Goal: Task Accomplishment & Management: Use online tool/utility

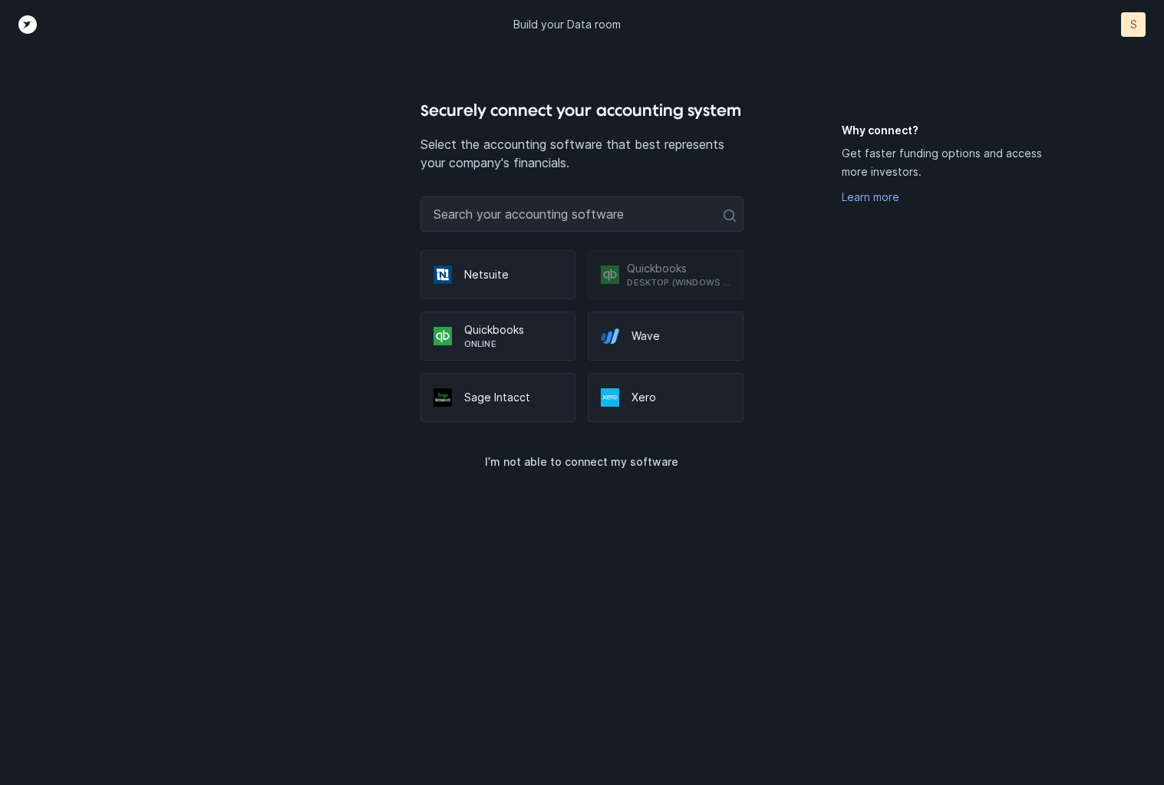
click at [448, 329] on img at bounding box center [442, 336] width 18 height 18
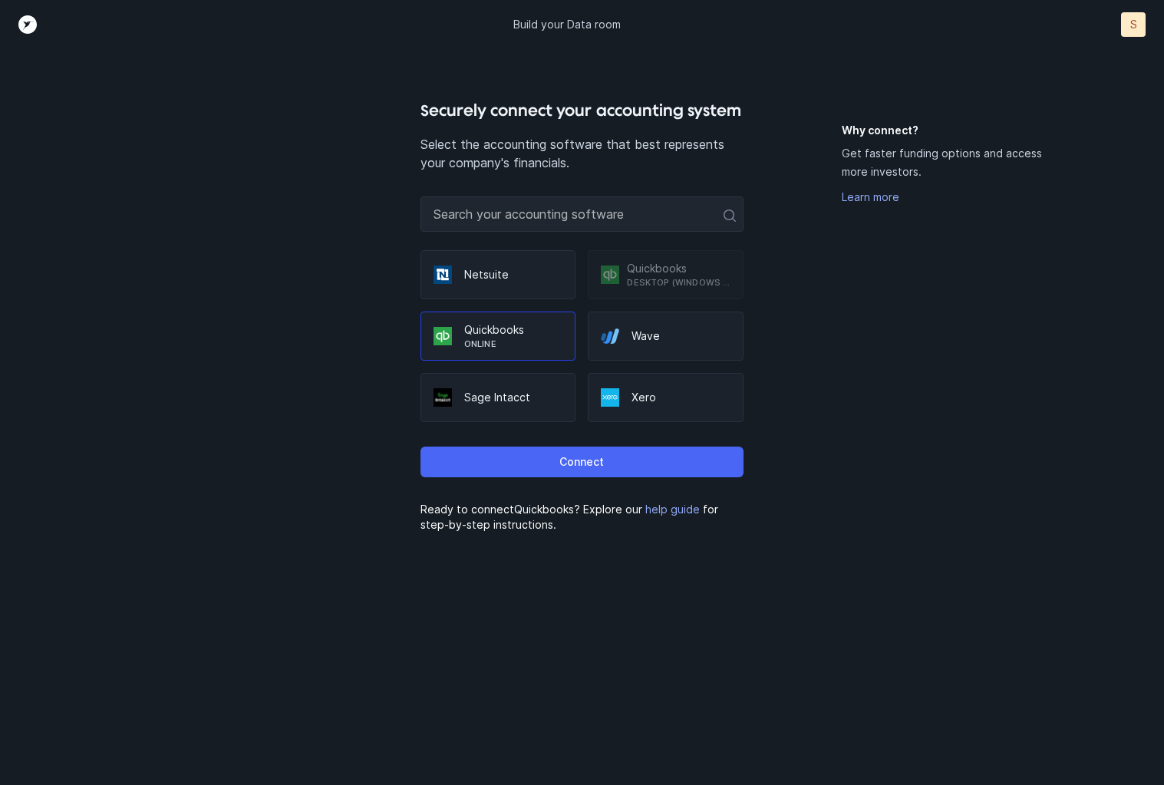
click at [496, 464] on button "Connect" at bounding box center [581, 461] width 323 height 31
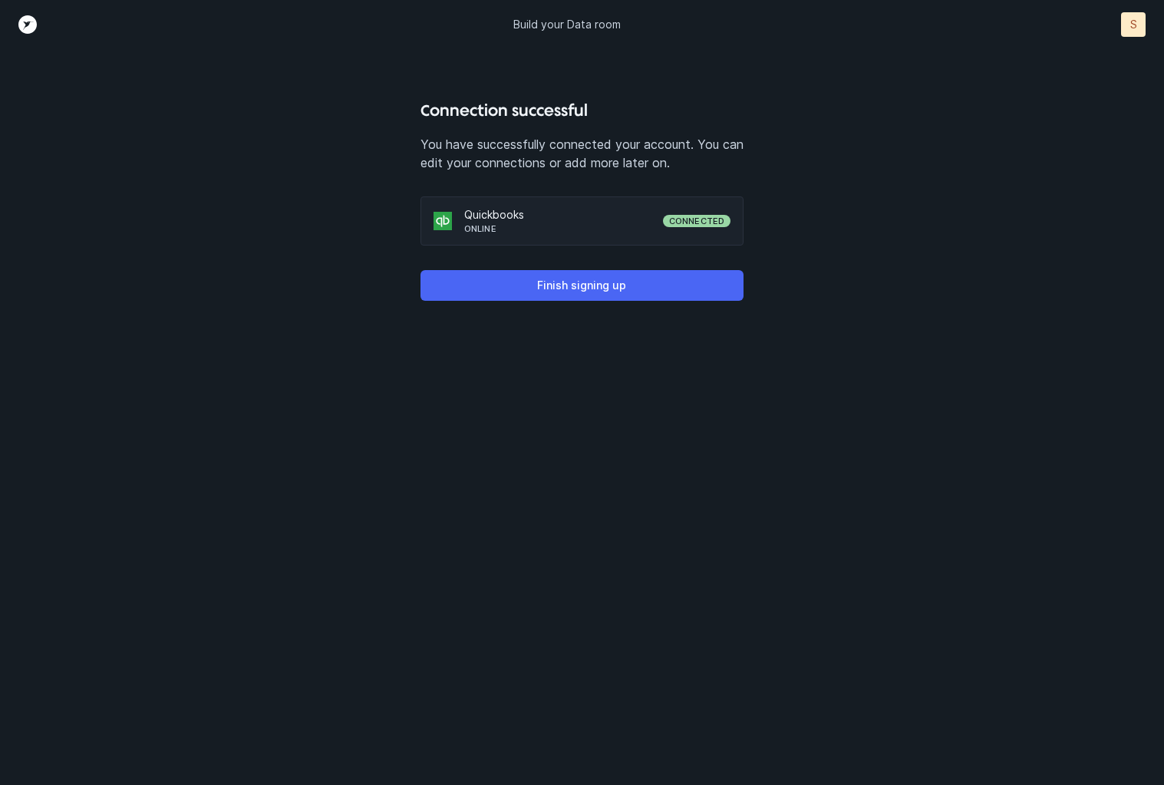
click at [621, 286] on p "Finish signing up" at bounding box center [581, 285] width 89 height 18
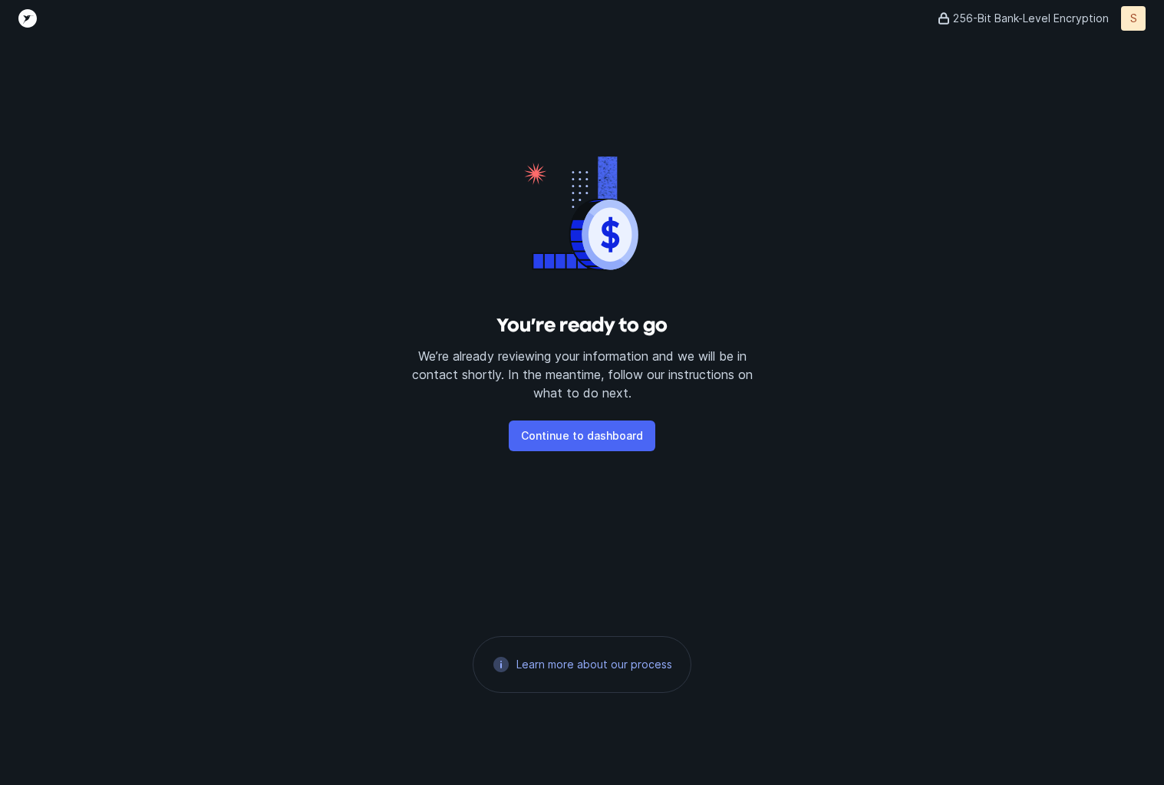
click at [596, 448] on button "Continue to dashboard" at bounding box center [582, 435] width 147 height 31
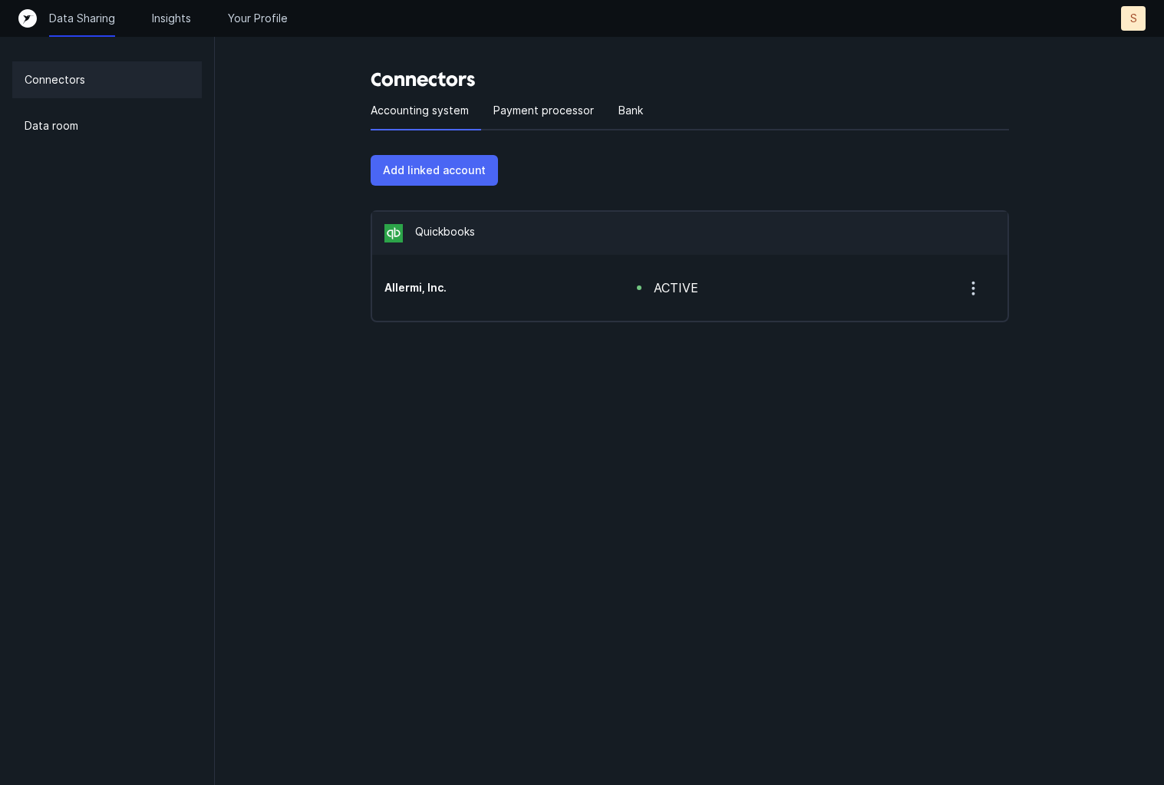
click at [429, 171] on p "Add linked account" at bounding box center [434, 170] width 103 height 18
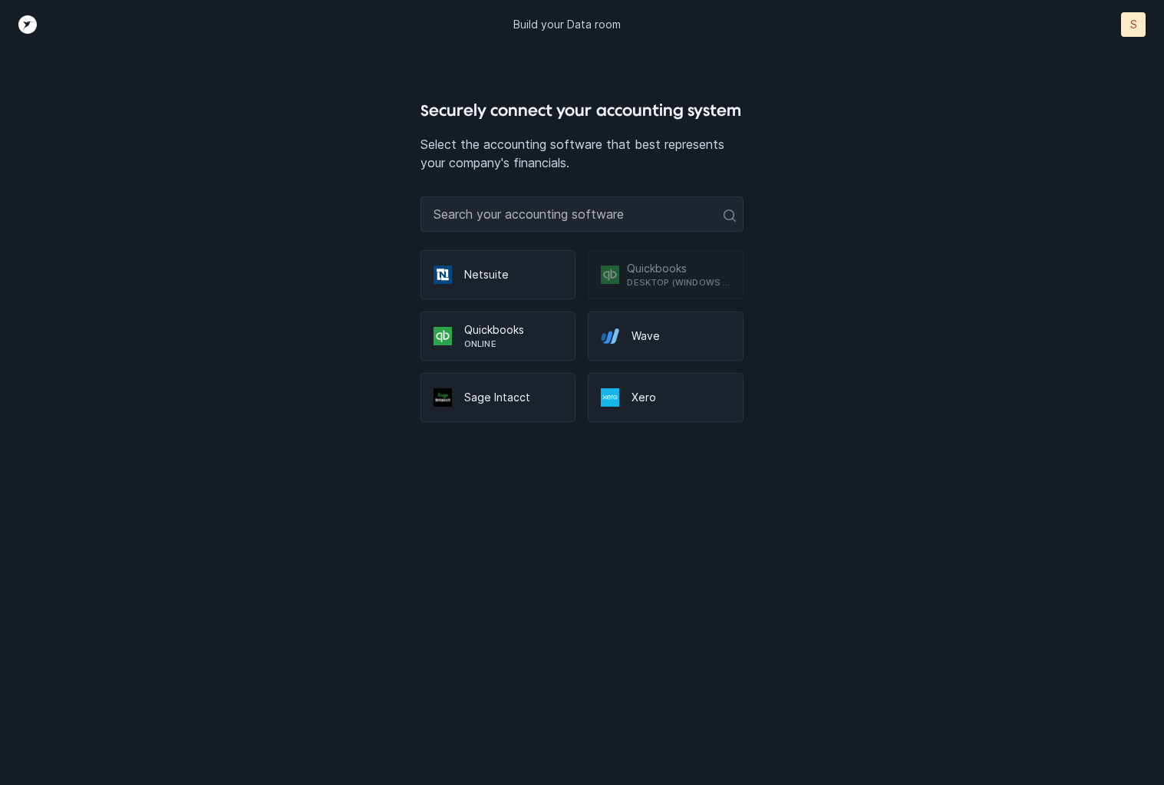
click at [492, 343] on p "Online" at bounding box center [513, 344] width 99 height 12
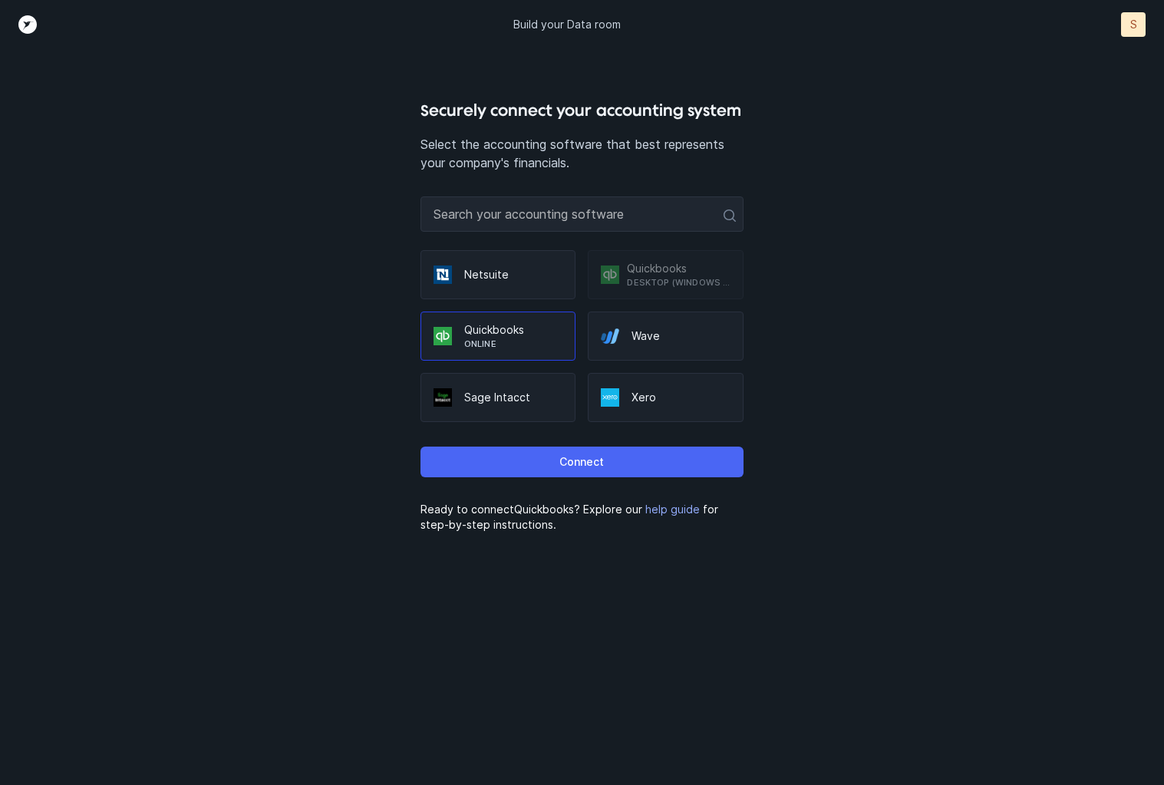
click at [519, 468] on button "Connect" at bounding box center [581, 461] width 323 height 31
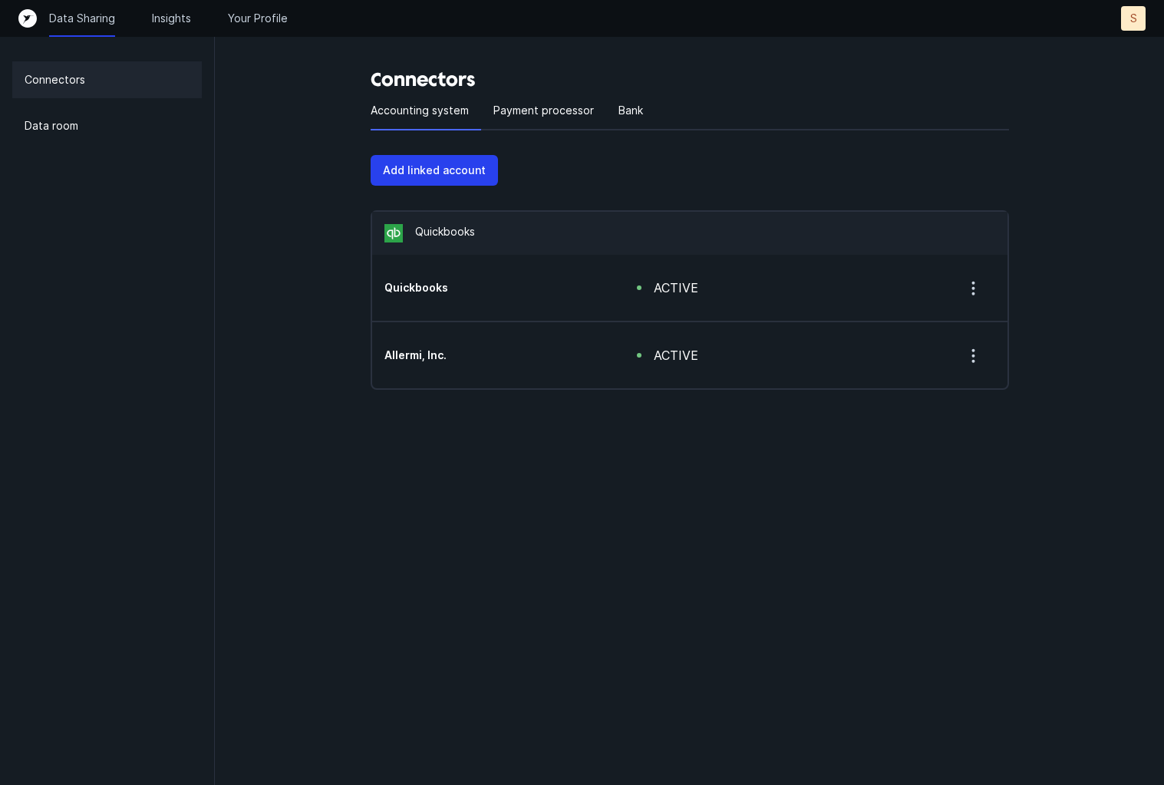
click at [59, 84] on p "Connectors" at bounding box center [55, 80] width 61 height 18
click at [28, 22] on icon "Top" at bounding box center [27, 18] width 18 height 18
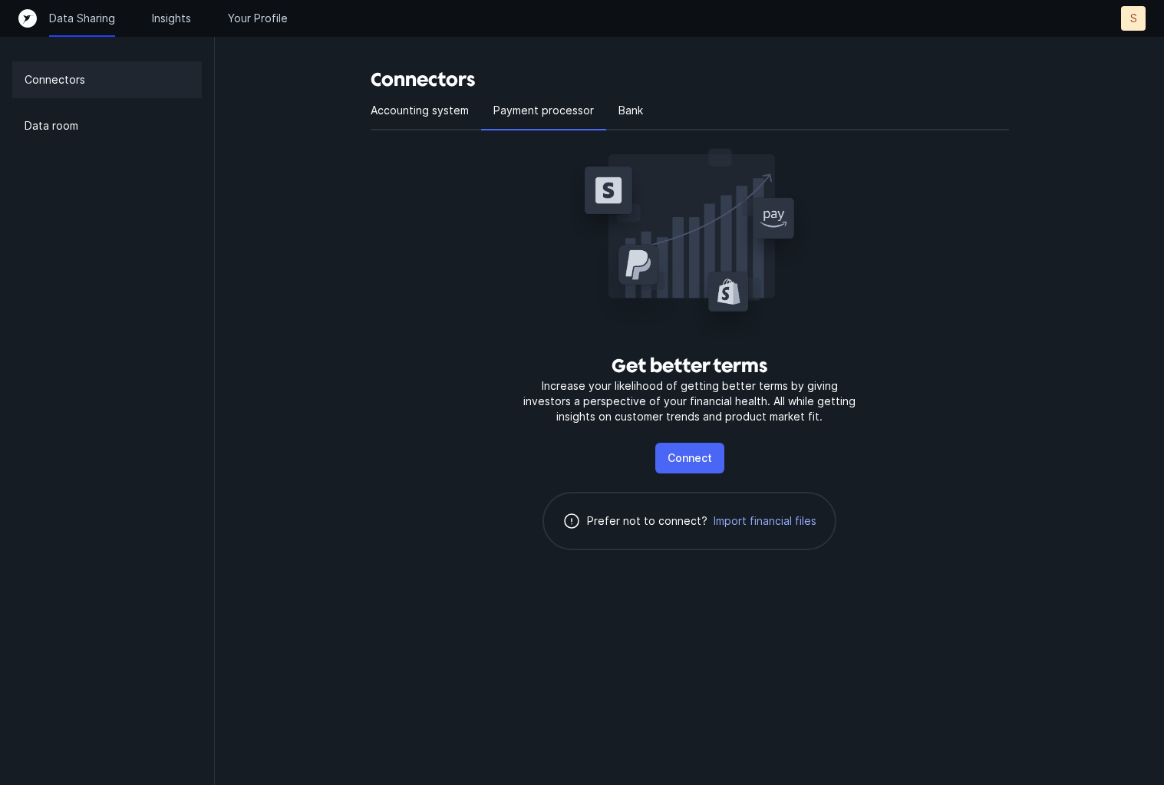
click at [692, 460] on p "Connect" at bounding box center [689, 458] width 44 height 18
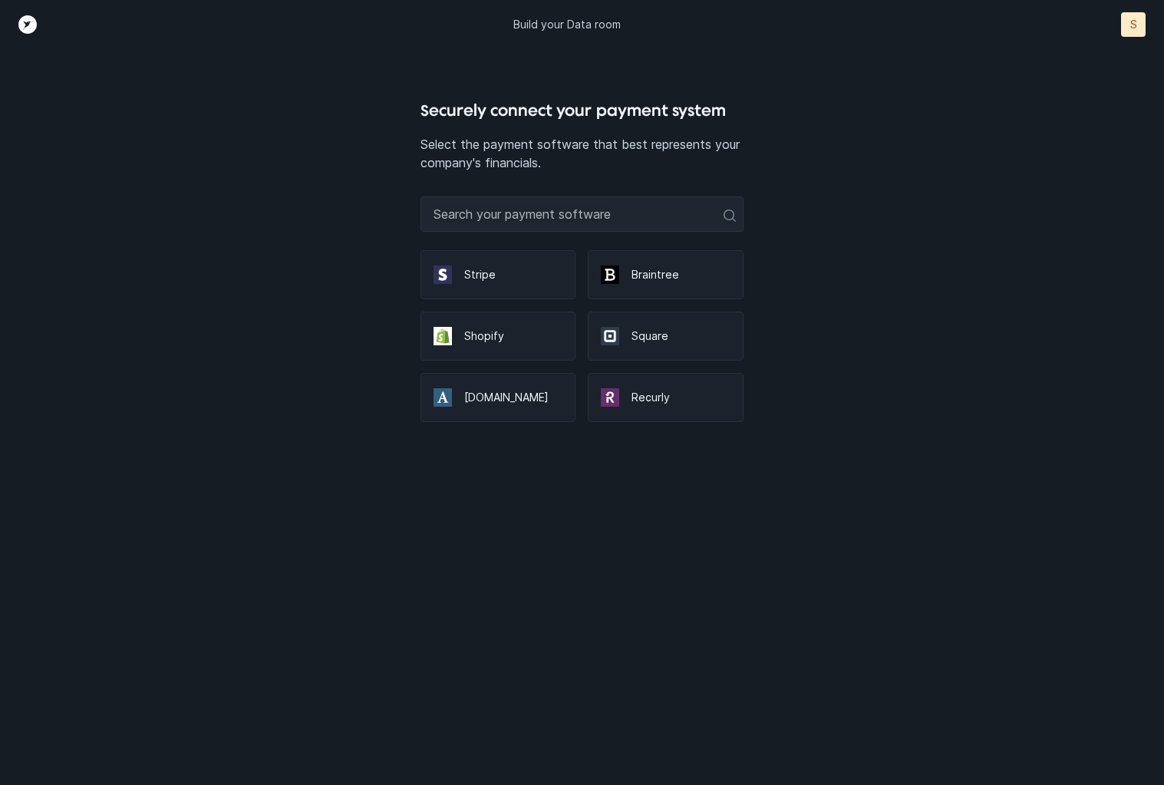
click at [489, 334] on p "Shopify" at bounding box center [513, 335] width 99 height 15
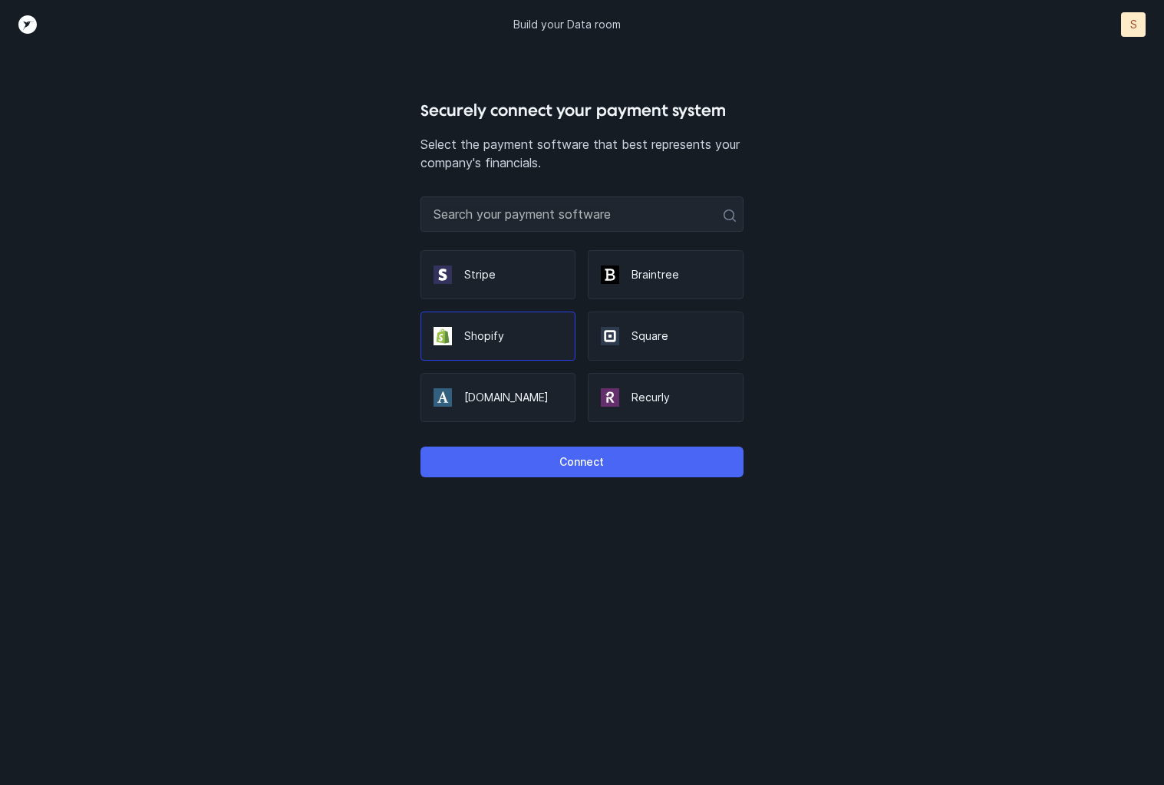
click at [537, 459] on button "Connect" at bounding box center [581, 461] width 323 height 31
